Goal: Download file/media

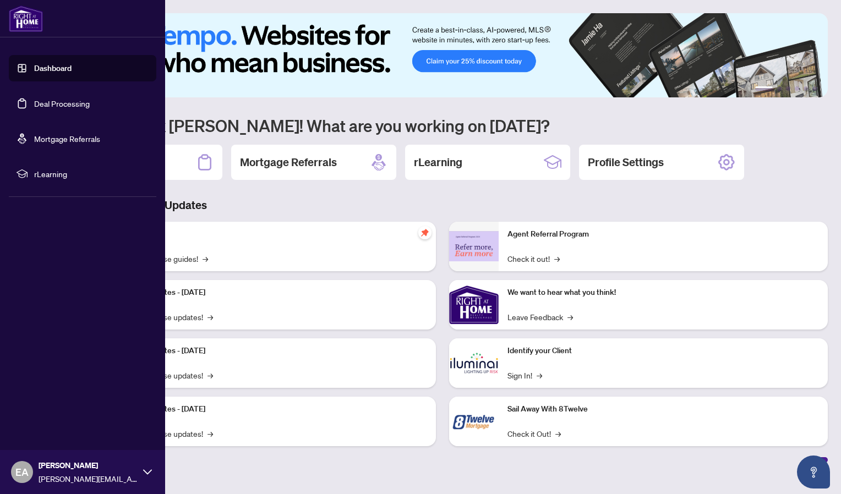
click at [34, 100] on link "Deal Processing" at bounding box center [62, 103] width 56 height 10
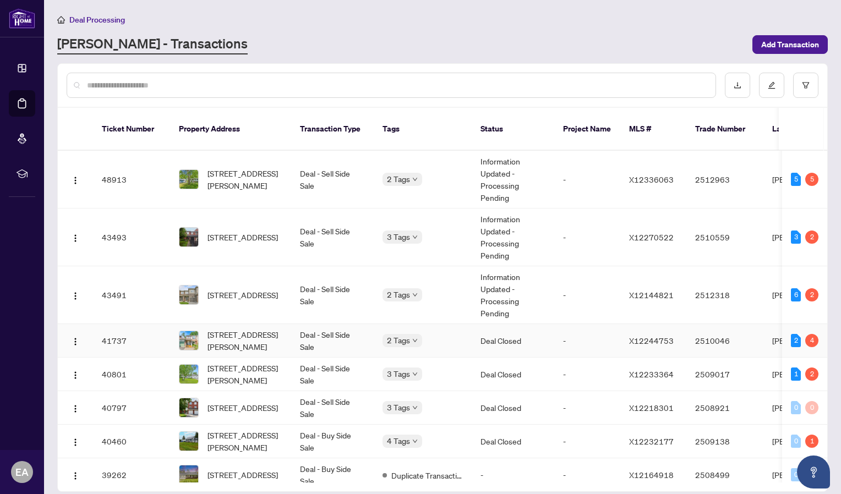
click at [487, 328] on td "Deal Closed" at bounding box center [512, 341] width 83 height 34
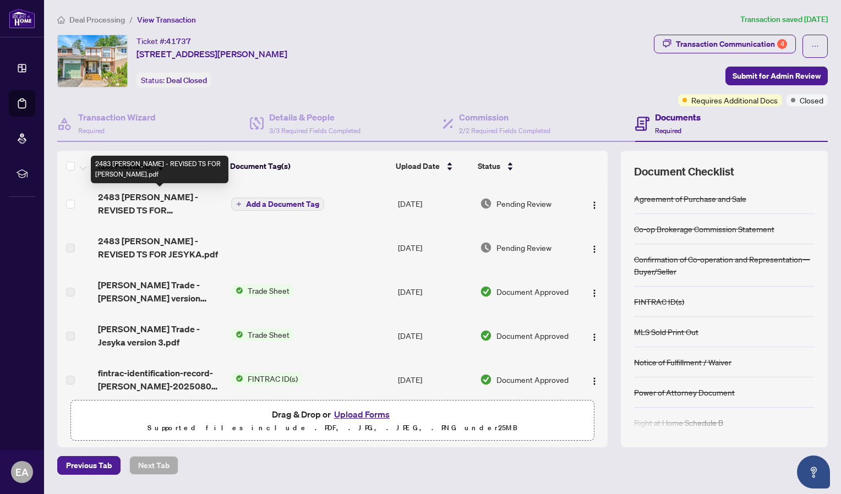
click at [146, 214] on span "2483 [PERSON_NAME] - REVISED TS FOR [PERSON_NAME].pdf" at bounding box center [160, 203] width 124 height 26
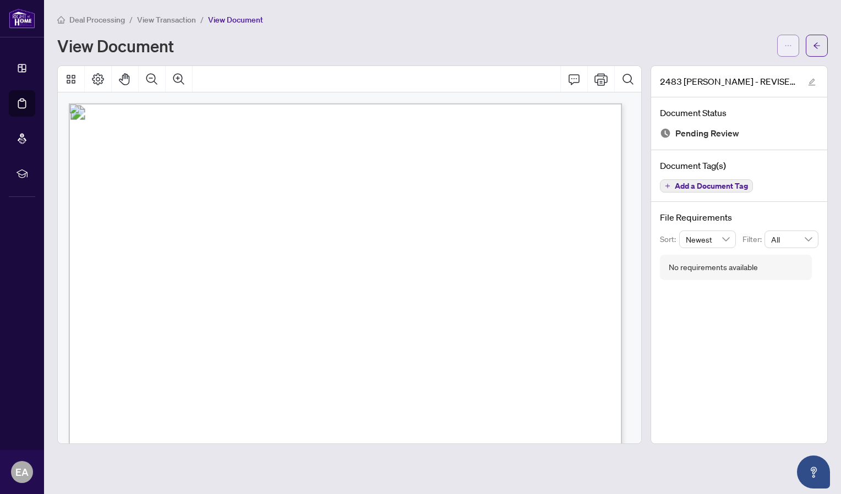
click at [783, 52] on button "button" at bounding box center [788, 46] width 22 height 22
click at [732, 73] on span "Download" at bounding box center [748, 69] width 84 height 12
click at [25, 468] on span "EA" at bounding box center [21, 471] width 13 height 15
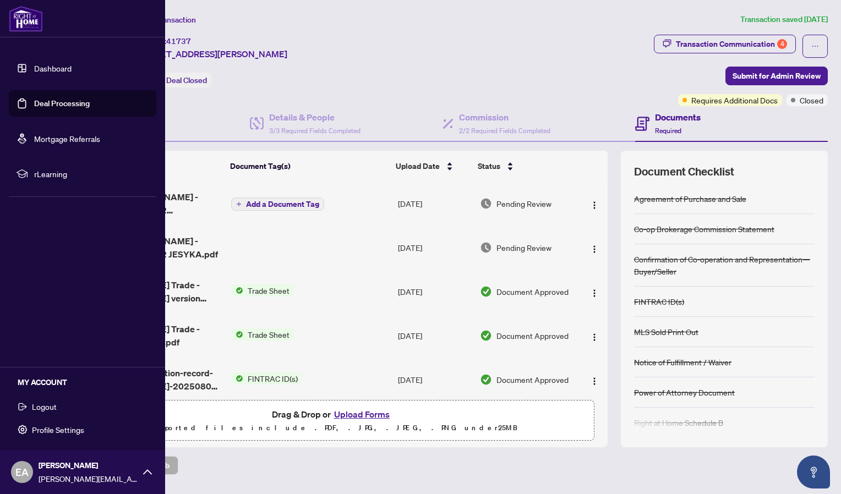
click at [151, 471] on icon at bounding box center [147, 472] width 9 height 9
click at [13, 469] on span "EA" at bounding box center [22, 472] width 22 height 22
click at [47, 410] on span "Logout" at bounding box center [44, 407] width 25 height 18
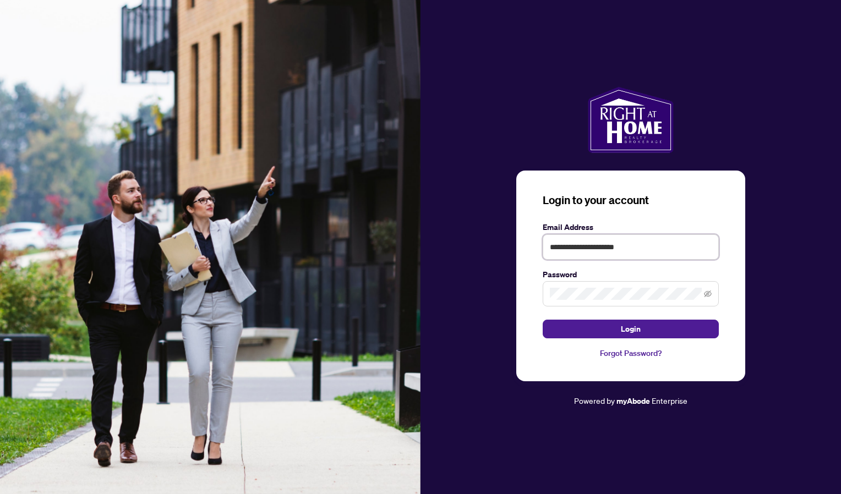
click at [585, 249] on input "**********" at bounding box center [630, 246] width 176 height 25
type input "**********"
click at [588, 334] on button "Login" at bounding box center [630, 329] width 176 height 19
